Goal: Check status

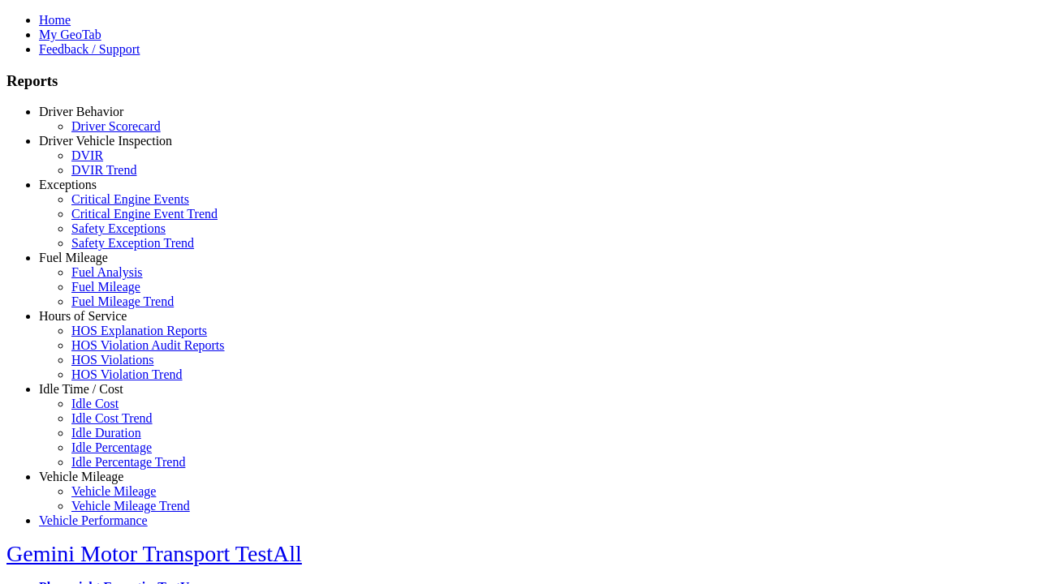
click at [93, 323] on link "Hours of Service" at bounding box center [83, 316] width 88 height 14
click at [106, 338] on link "HOS Explanation Reports" at bounding box center [139, 331] width 136 height 14
